Goal: Task Accomplishment & Management: Use online tool/utility

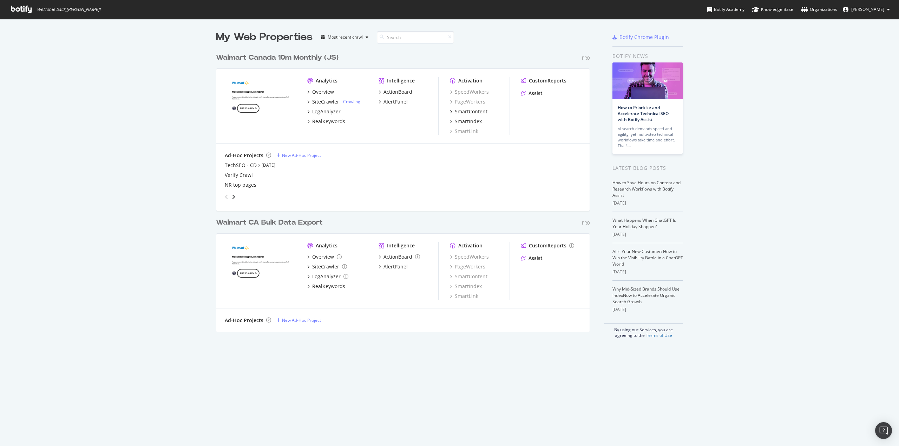
scroll to position [441, 888]
click at [325, 102] on div "SiteCrawler" at bounding box center [325, 101] width 27 height 7
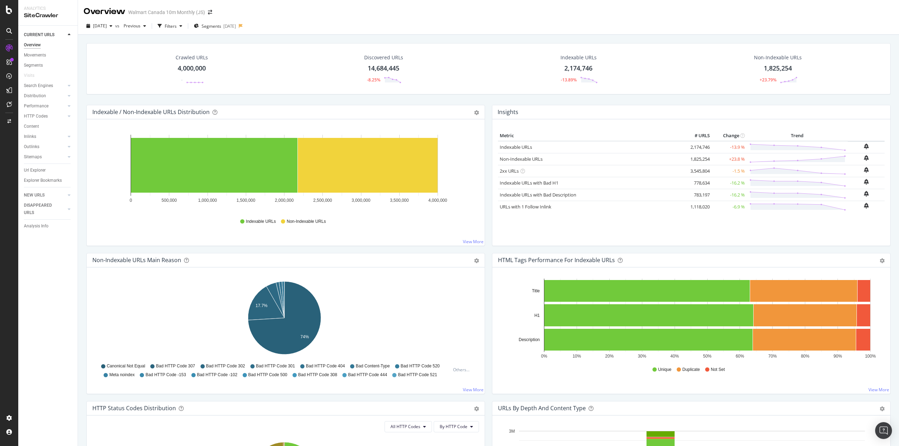
click at [40, 171] on div "Url Explorer" at bounding box center [35, 170] width 22 height 7
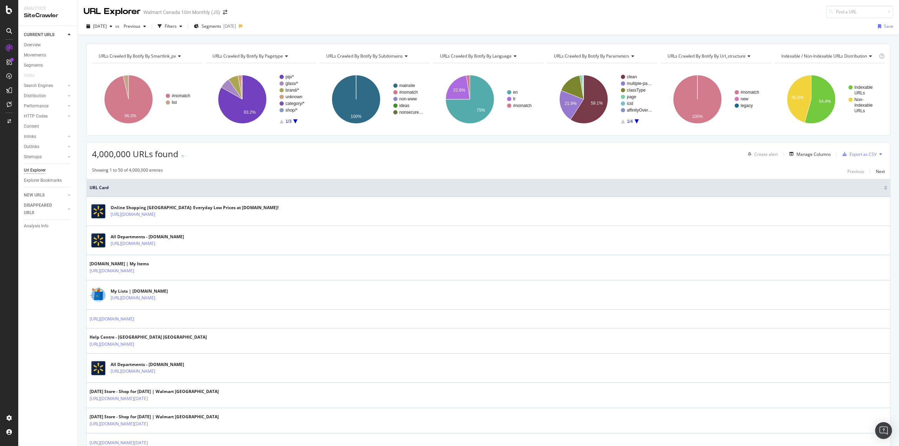
click at [68, 158] on icon at bounding box center [69, 157] width 3 height 4
click at [70, 146] on icon at bounding box center [69, 147] width 3 height 4
click at [71, 137] on div at bounding box center [69, 136] width 7 height 7
click at [33, 42] on div "Overview" at bounding box center [32, 44] width 17 height 7
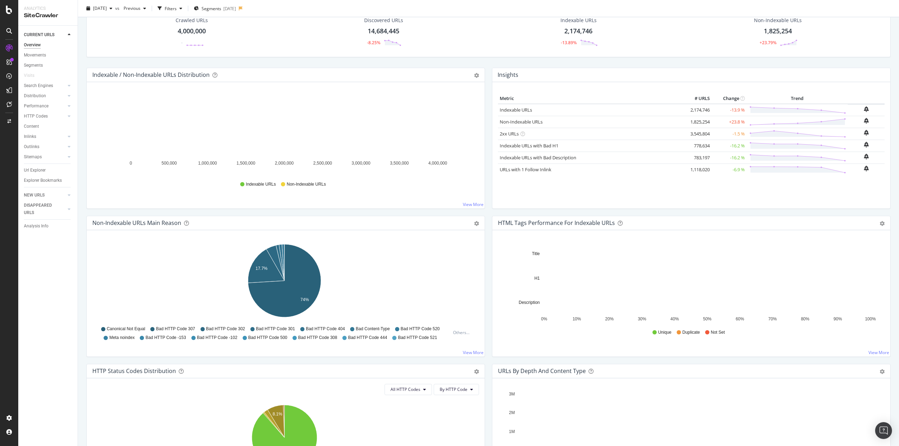
scroll to position [35, 0]
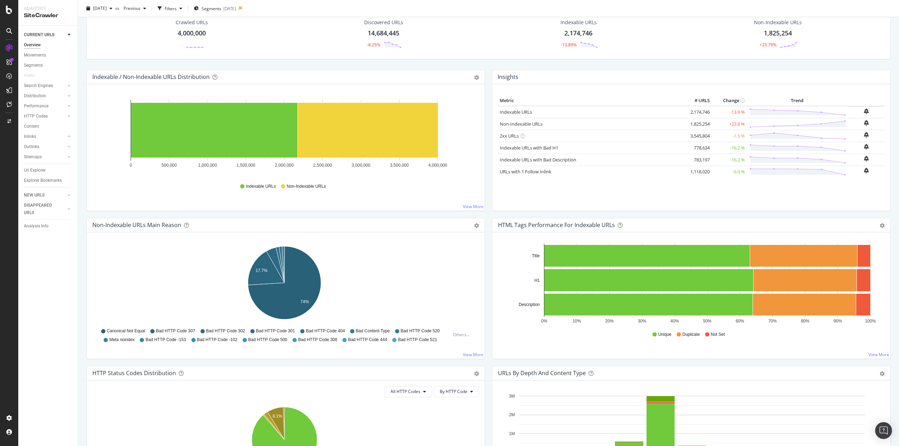
click at [35, 64] on div "Segments" at bounding box center [33, 65] width 19 height 7
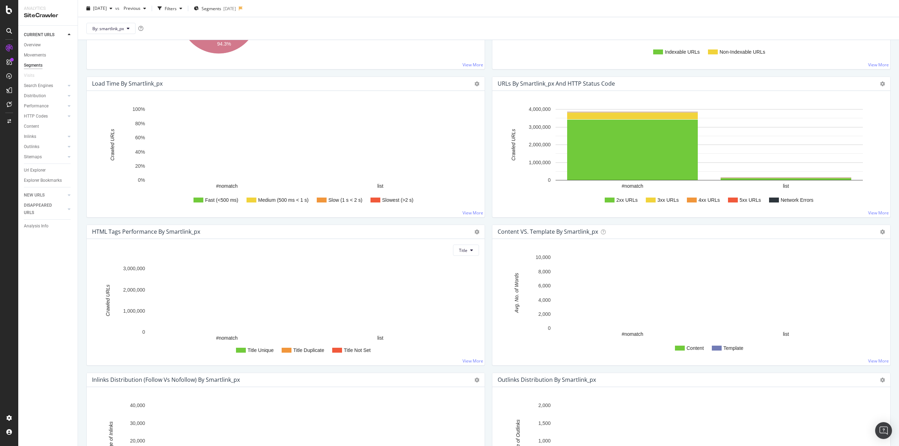
scroll to position [409, 0]
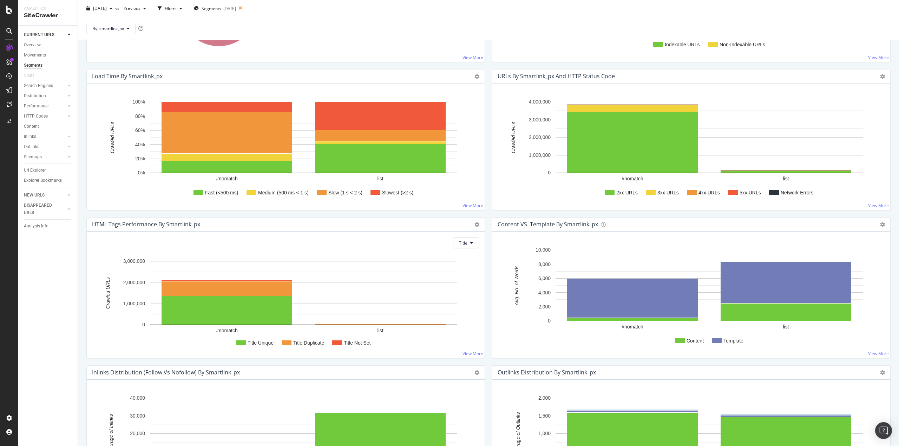
click at [64, 209] on div at bounding box center [62, 209] width 6 height 7
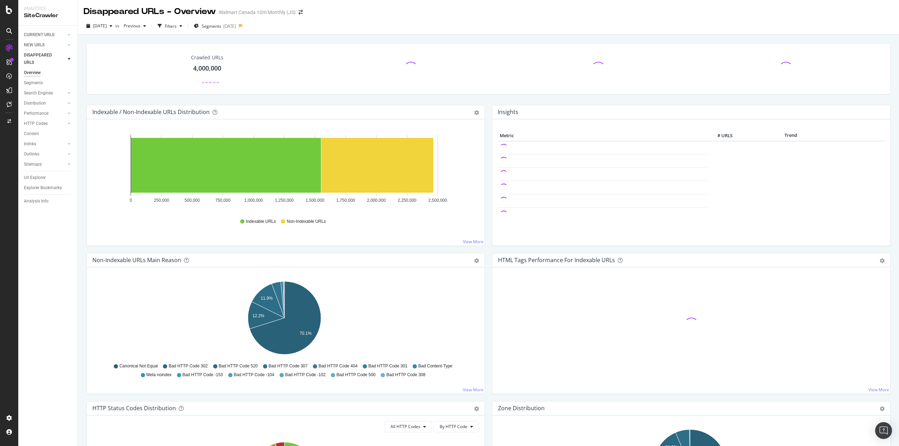
click at [69, 46] on icon at bounding box center [69, 45] width 3 height 4
click at [70, 36] on icon at bounding box center [69, 35] width 3 height 4
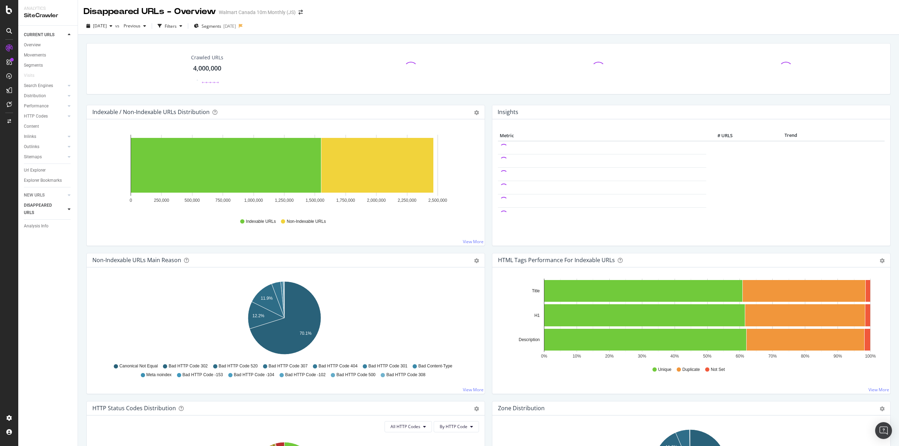
click at [34, 47] on div "Overview" at bounding box center [32, 44] width 17 height 7
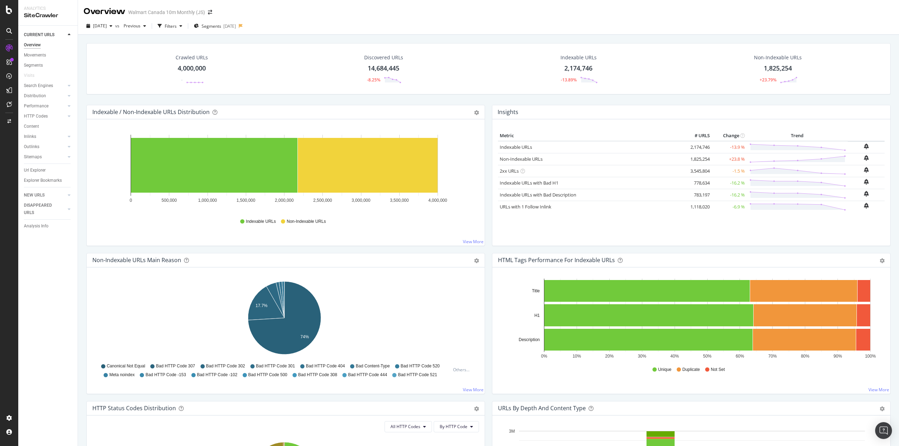
click at [70, 96] on icon at bounding box center [69, 96] width 3 height 4
click at [41, 114] on div "Segments" at bounding box center [36, 116] width 19 height 7
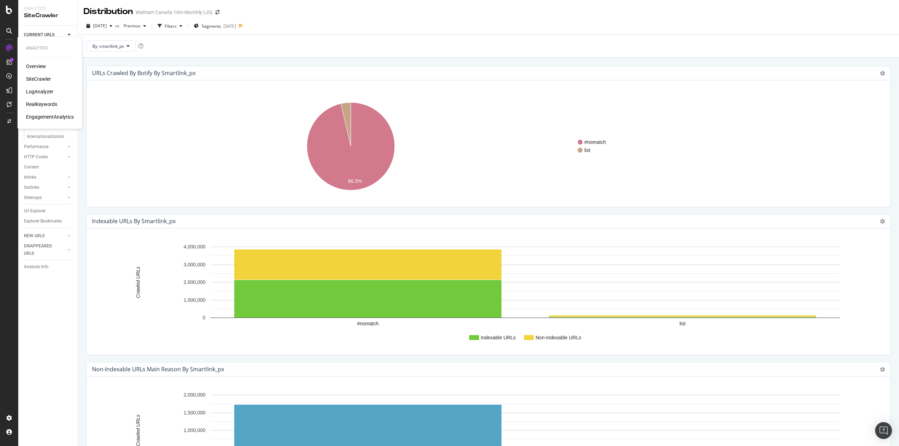
click at [46, 119] on div "EngagementAnalytics" at bounding box center [50, 116] width 48 height 7
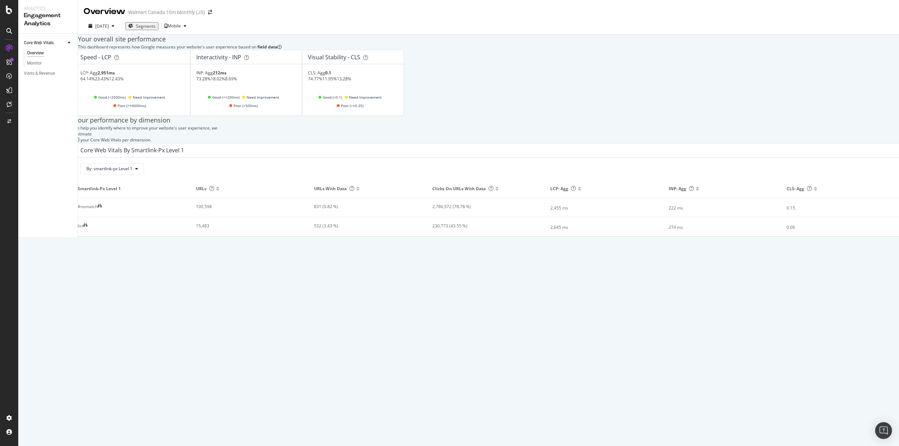
click at [144, 175] on button "By: smartlink-px Level 1" at bounding box center [112, 168] width 64 height 11
click at [132, 237] on div "Select a Segment" at bounding box center [138, 231] width 87 height 12
click at [134, 241] on span "pagetype Level" at bounding box center [118, 238] width 29 height 6
drag, startPoint x: 114, startPoint y: 234, endPoint x: 117, endPoint y: 237, distance: 4.7
click at [112, 227] on span "Level 1" at bounding box center [105, 224] width 14 height 6
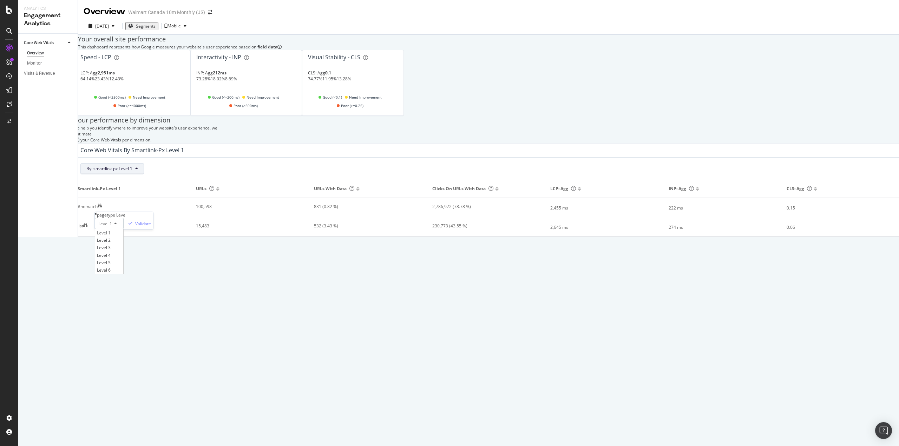
click at [111, 243] on span "Level 2" at bounding box center [104, 240] width 14 height 6
click at [151, 227] on div "Validate" at bounding box center [143, 224] width 16 height 6
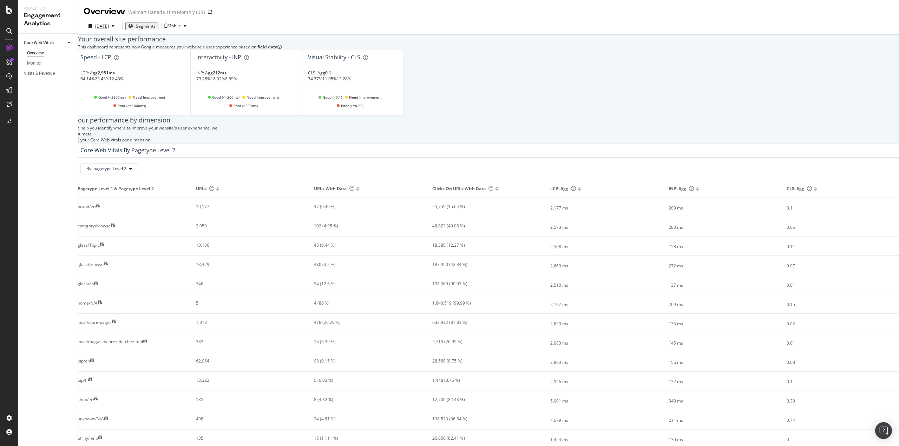
click at [109, 27] on div "2025 Sep. 8th" at bounding box center [102, 26] width 14 height 6
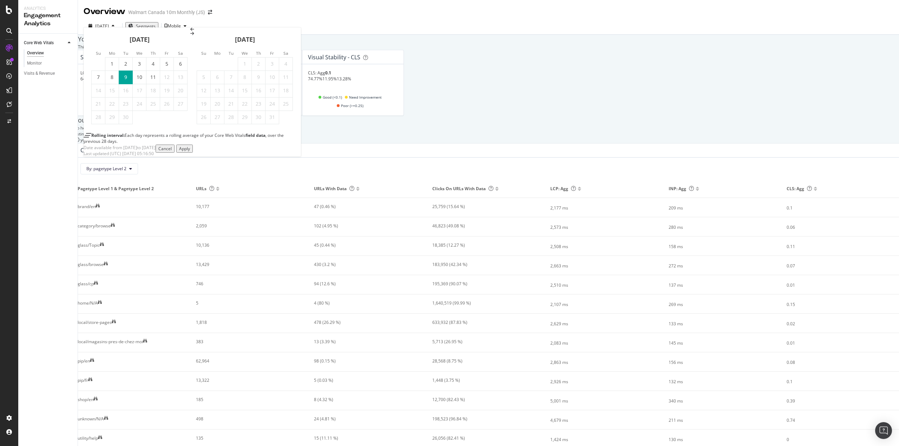
drag, startPoint x: 101, startPoint y: 45, endPoint x: 119, endPoint y: 50, distance: 18.6
click at [190, 32] on icon "Move backward to switch to the previous month." at bounding box center [192, 29] width 4 height 4
click at [173, 121] on div "29" at bounding box center [166, 117] width 13 height 7
click at [275, 67] on div "5" at bounding box center [271, 63] width 13 height 7
click at [173, 121] on div "29" at bounding box center [166, 117] width 13 height 7
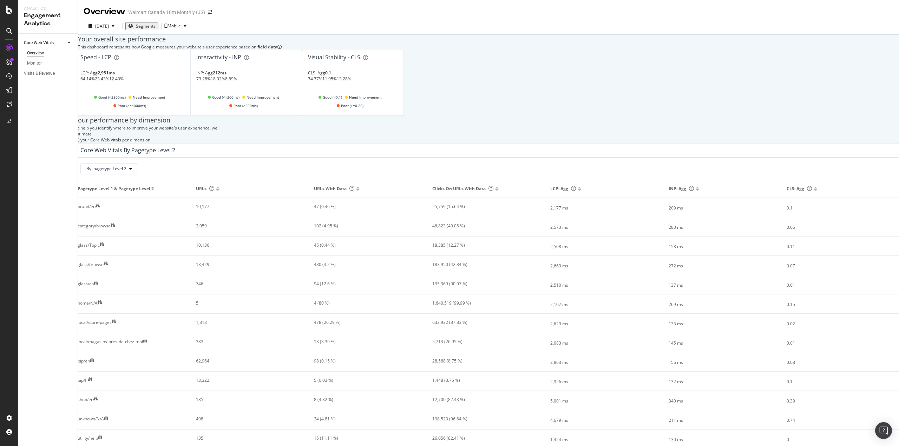
click at [267, 22] on div "2025 Sep. 8th Segments Mobile" at bounding box center [488, 27] width 821 height 14
click at [109, 27] on div "2025 Sep. 8th" at bounding box center [102, 26] width 14 height 6
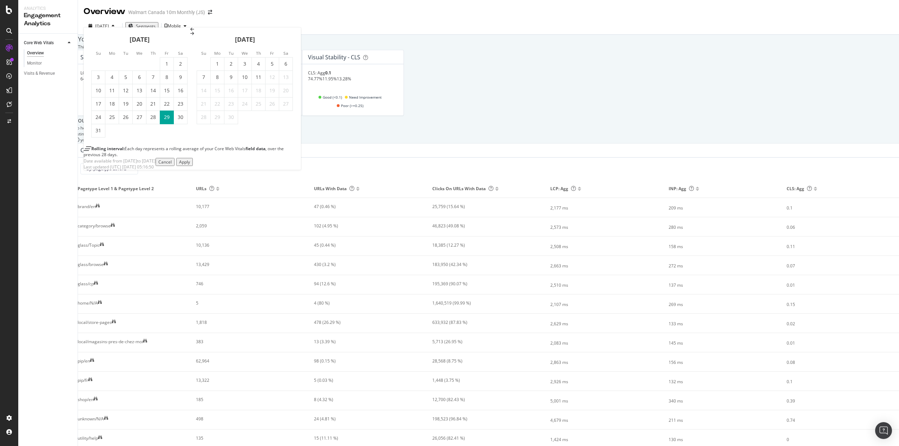
click at [263, 81] on div "11" at bounding box center [258, 77] width 13 height 7
click at [190, 165] on div "Apply" at bounding box center [184, 162] width 11 height 6
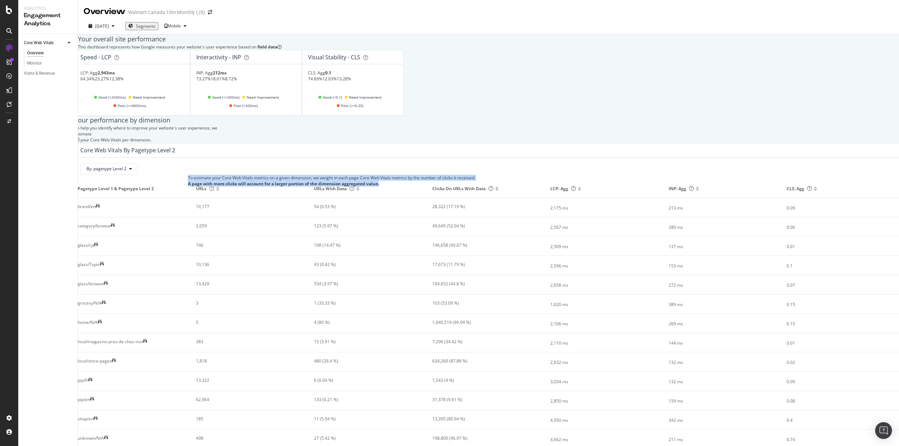
drag, startPoint x: 194, startPoint y: 184, endPoint x: 271, endPoint y: 216, distance: 83.7
click at [271, 187] on div "To estimate your Core Web Vitals metrics on a given dimension, we weight in eac…" at bounding box center [331, 181] width 287 height 12
copy div "To estimate your Core Web Vitals metrics on a given dimension, we weight in eac…"
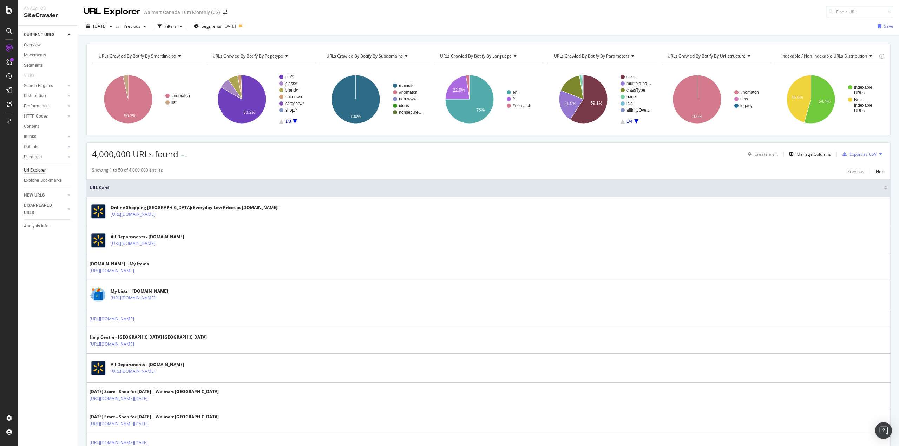
click at [177, 25] on div "Filters" at bounding box center [171, 26] width 12 height 6
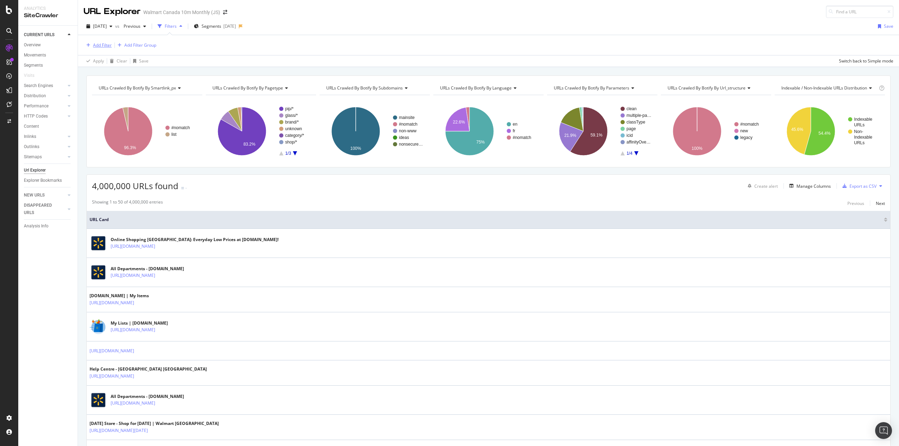
click at [94, 47] on div "Add Filter" at bounding box center [102, 45] width 19 height 6
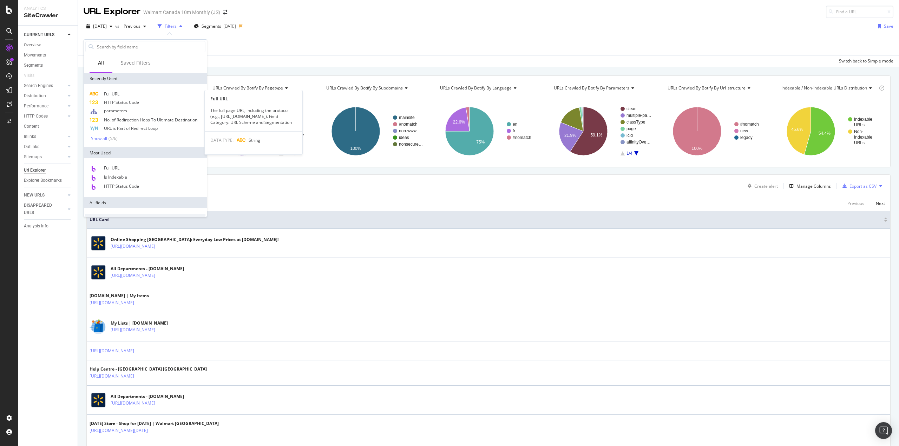
click at [130, 96] on div "Full URL" at bounding box center [145, 94] width 120 height 8
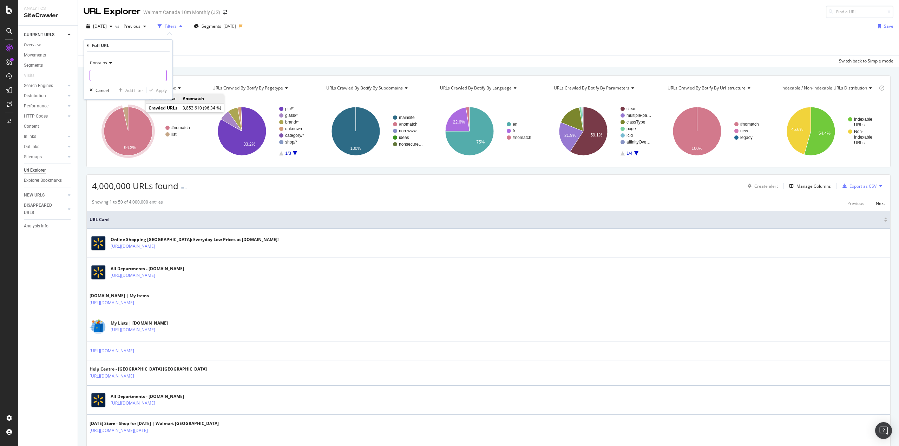
click at [117, 73] on input "text" at bounding box center [128, 75] width 77 height 11
type input "facet="
click at [158, 92] on div "Apply" at bounding box center [161, 90] width 11 height 6
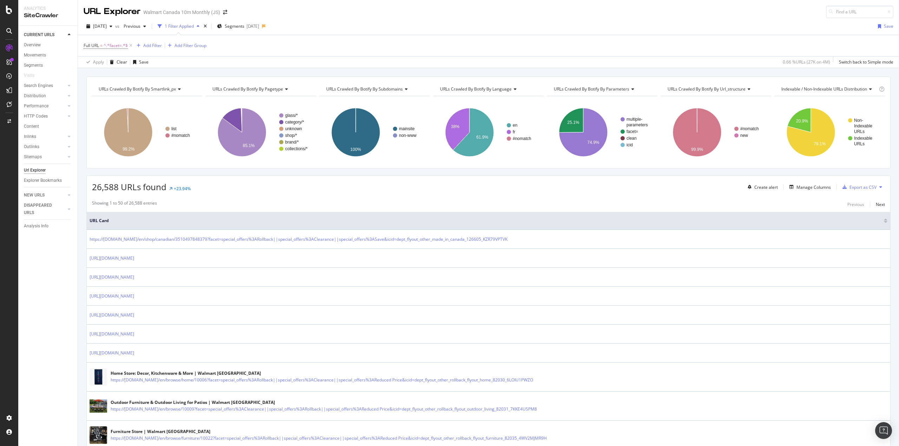
click at [107, 45] on span "^.*facet=.*$" at bounding box center [116, 46] width 24 height 10
click at [119, 72] on input "facet=" at bounding box center [123, 74] width 66 height 11
click at [125, 73] on input "facet=" at bounding box center [123, 74] width 66 height 11
click at [126, 74] on input "facet=" at bounding box center [123, 74] width 66 height 11
click at [112, 76] on input "facet=" at bounding box center [123, 74] width 66 height 11
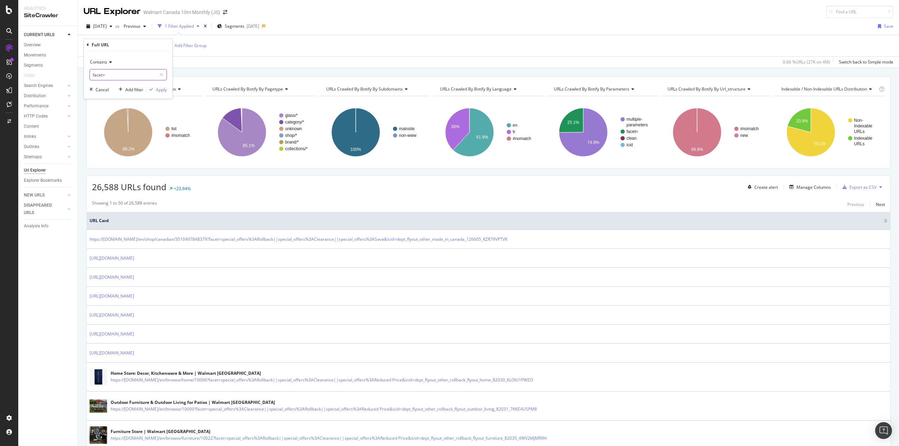
click at [101, 80] on input "facet=" at bounding box center [123, 74] width 66 height 11
click at [110, 75] on input "facet=" at bounding box center [123, 74] width 66 height 11
type input "facet=f"
click at [163, 87] on div "Apply" at bounding box center [161, 90] width 11 height 6
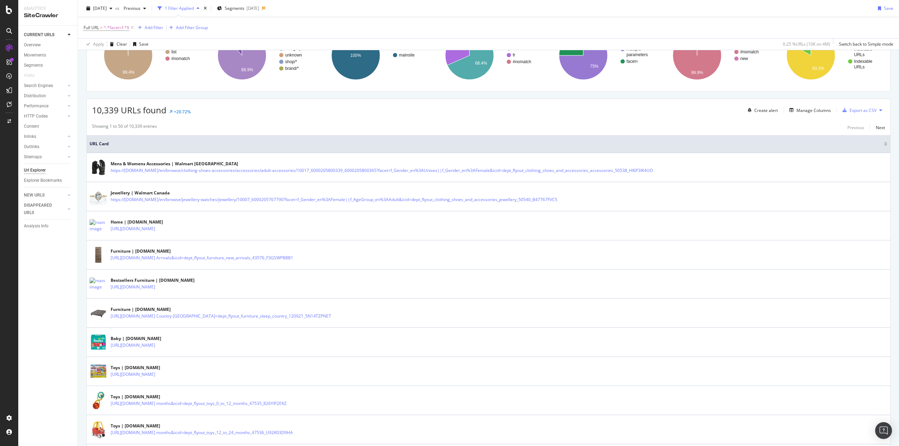
scroll to position [105, 0]
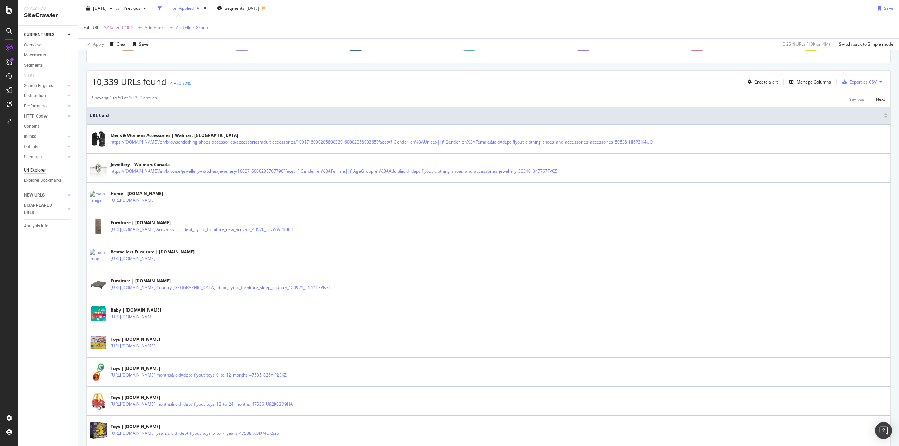
click at [850, 81] on div "Export as CSV" at bounding box center [862, 82] width 27 height 6
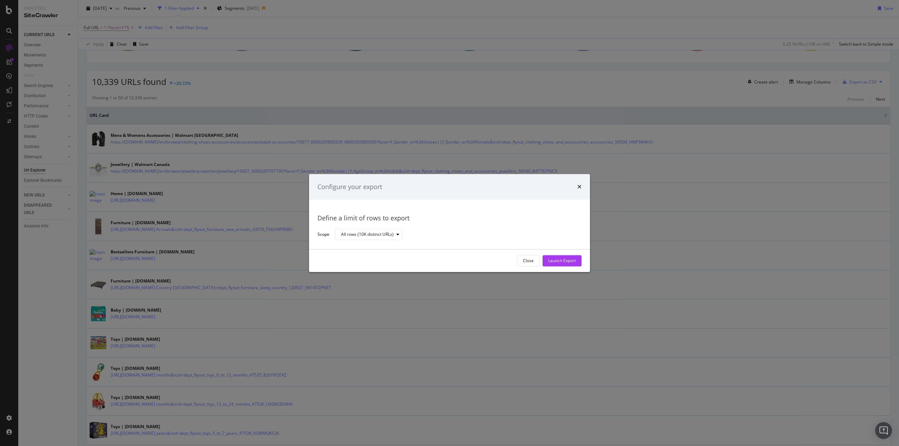
click at [567, 256] on div "Launch Export" at bounding box center [562, 261] width 28 height 11
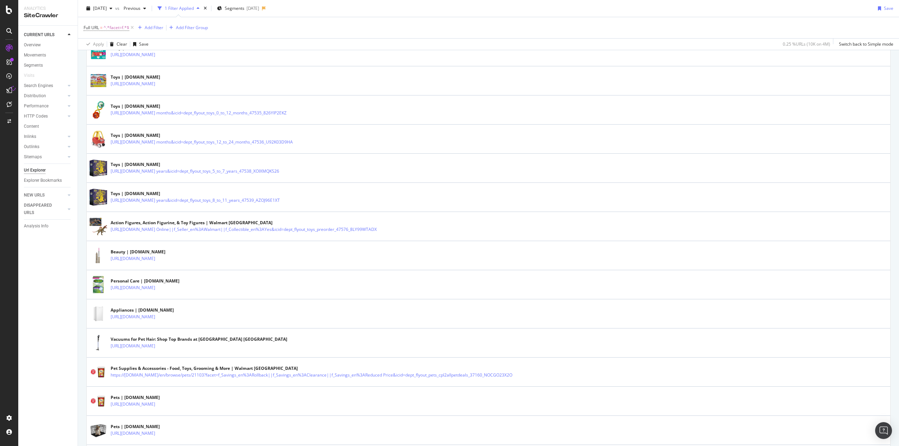
scroll to position [386, 0]
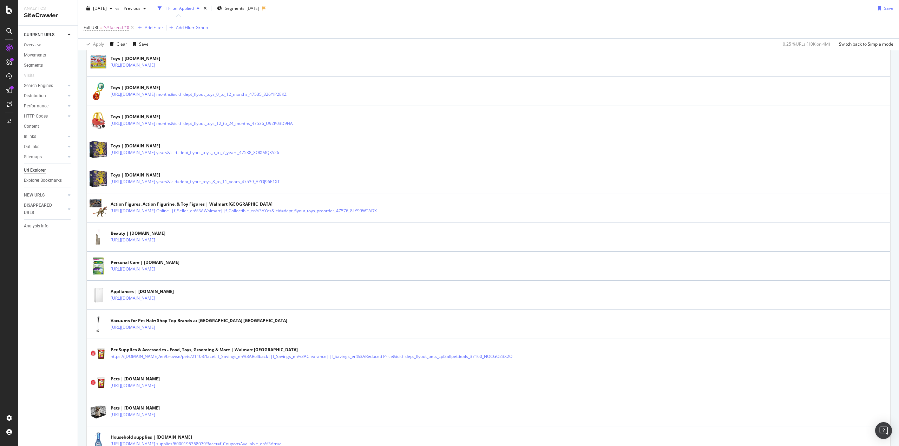
click at [120, 27] on span "^.*facet=f.*$" at bounding box center [117, 28] width 26 height 10
click at [114, 55] on input "facet=f" at bounding box center [123, 56] width 66 height 11
click at [121, 56] on input "facet=f" at bounding box center [123, 56] width 66 height 11
type input "facet=facet"
click at [161, 71] on div "Apply" at bounding box center [161, 72] width 11 height 6
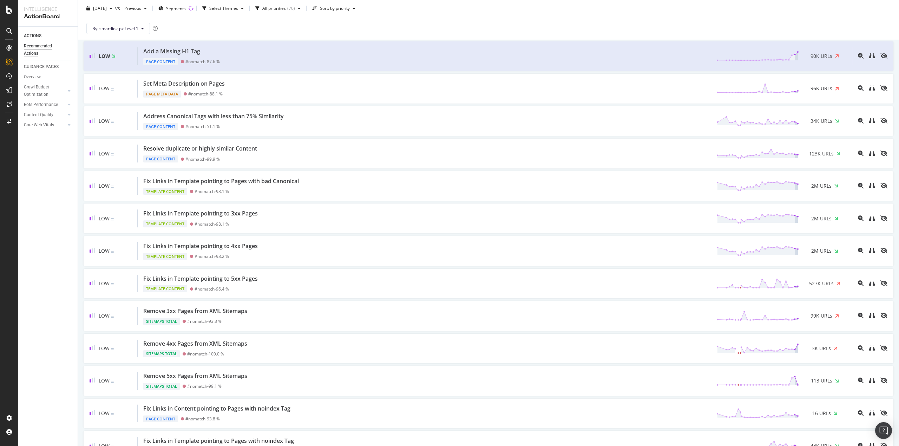
scroll to position [492, 0]
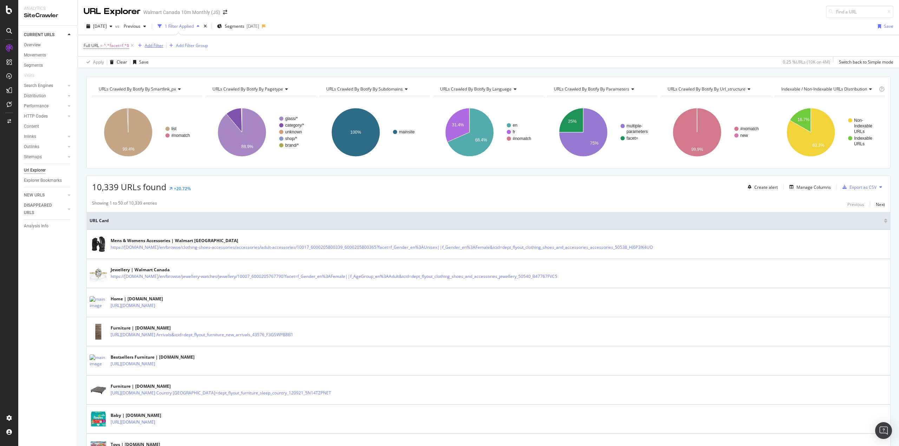
click at [157, 44] on div "Add Filter" at bounding box center [154, 45] width 19 height 6
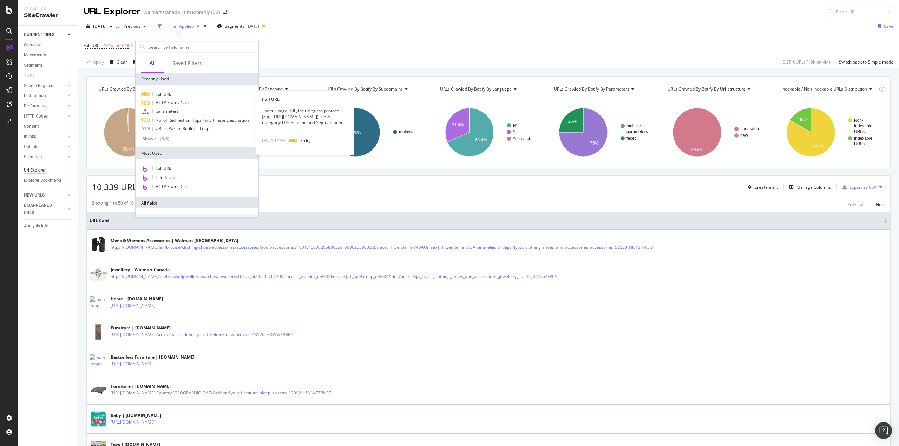
click at [164, 93] on span "Full URL" at bounding box center [163, 94] width 15 height 6
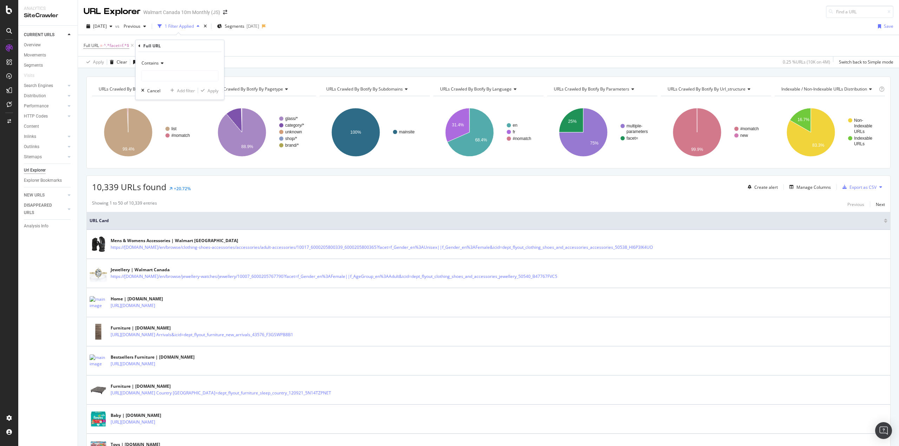
click at [159, 64] on icon at bounding box center [161, 63] width 5 height 4
click at [163, 142] on span "Doesn't contain" at bounding box center [160, 142] width 31 height 6
click at [163, 78] on input "text" at bounding box center [180, 75] width 77 height 11
type input "facet=facet"
click at [216, 92] on div "Apply" at bounding box center [213, 91] width 11 height 6
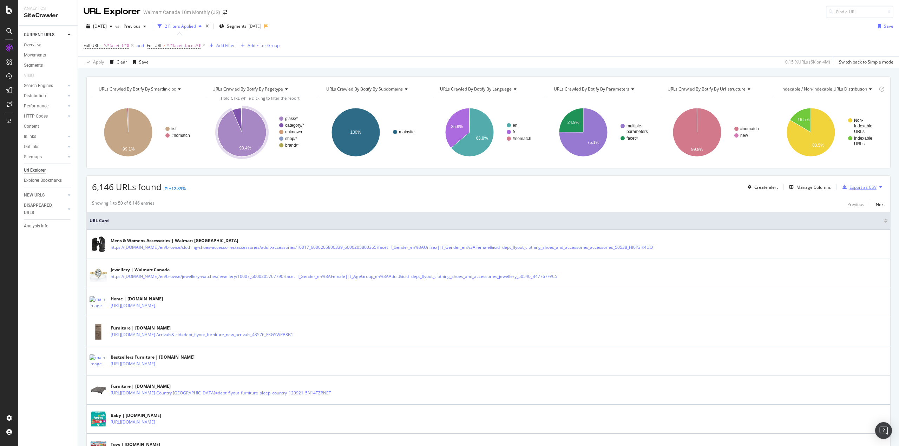
click at [850, 188] on div "Export as CSV" at bounding box center [862, 187] width 27 height 6
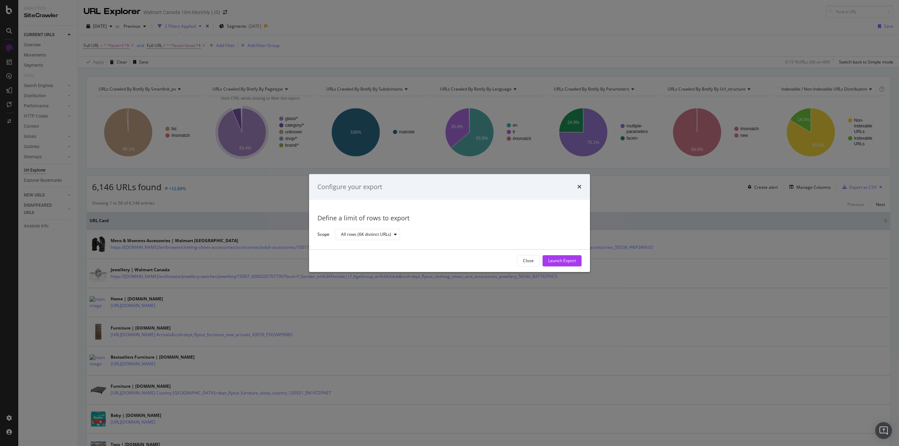
click at [567, 260] on div "Launch Export" at bounding box center [562, 261] width 28 height 6
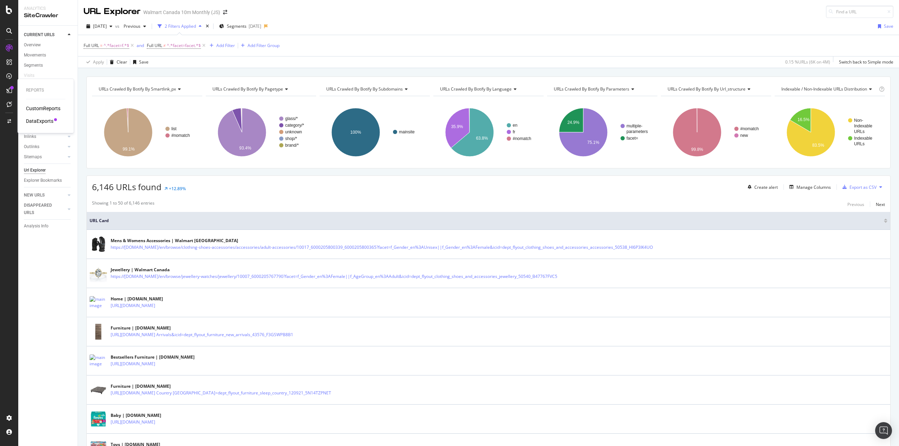
drag, startPoint x: 35, startPoint y: 118, endPoint x: 41, endPoint y: 114, distance: 7.2
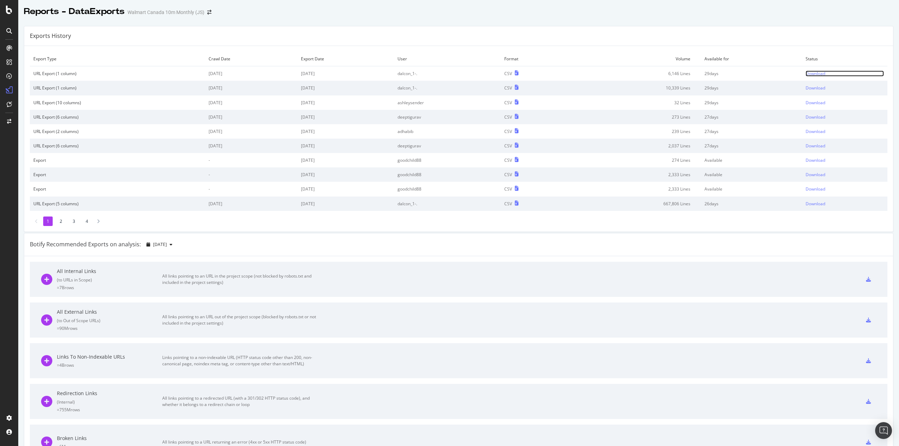
click at [807, 75] on div "Download" at bounding box center [815, 74] width 20 height 6
